Goal: Navigation & Orientation: Find specific page/section

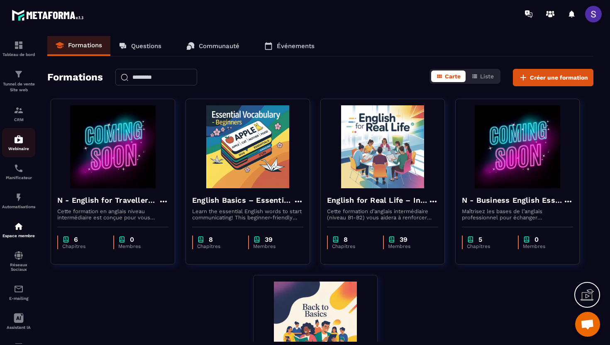
scroll to position [12, 0]
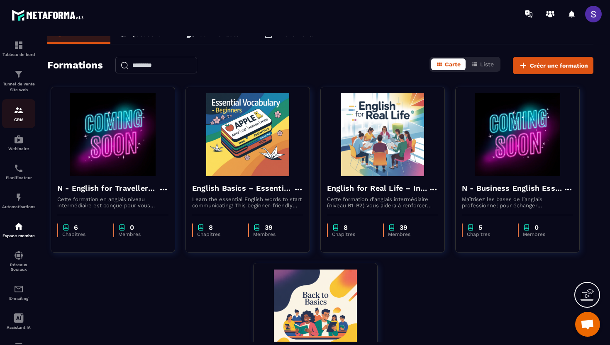
click at [24, 115] on div "CRM" at bounding box center [18, 113] width 33 height 17
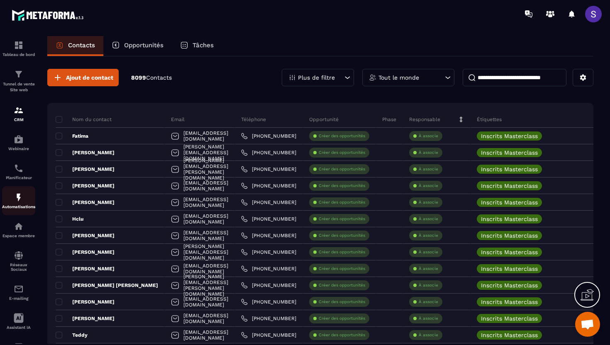
click at [21, 199] on img at bounding box center [19, 198] width 10 height 10
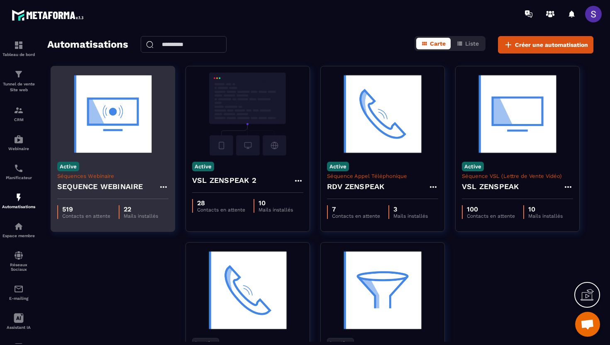
click at [101, 113] on img at bounding box center [112, 114] width 111 height 83
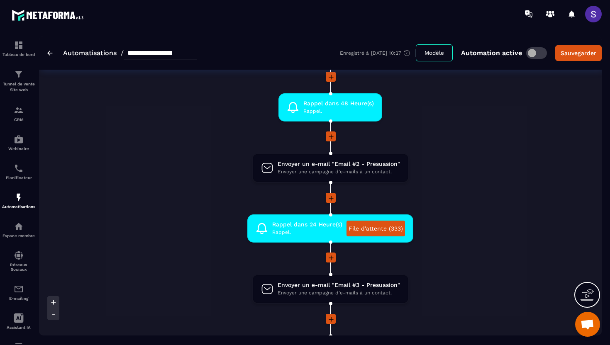
scroll to position [278, 0]
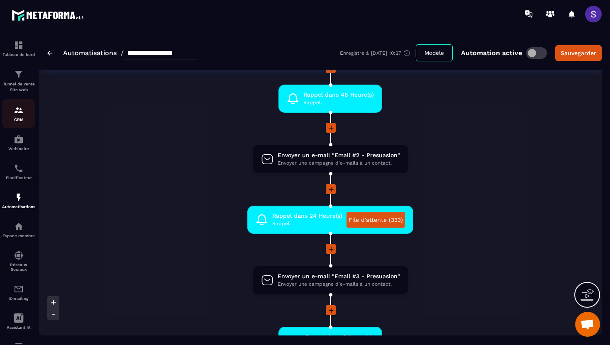
click at [22, 120] on p "CRM" at bounding box center [18, 119] width 33 height 5
